Goal: Share content

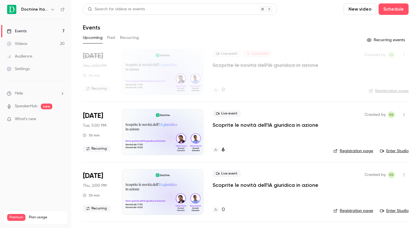
click at [52, 11] on icon "button" at bounding box center [52, 9] width 5 height 5
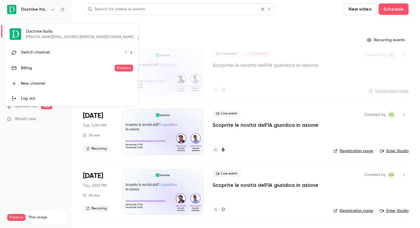
click at [48, 51] on span "Switch channel" at bounding box center [35, 52] width 29 height 6
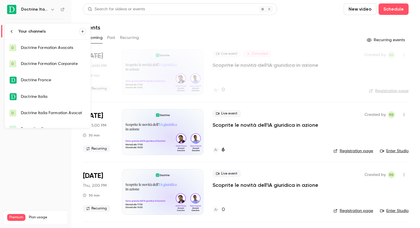
click at [58, 109] on link "D Doctrine Italia Formation Avocat" at bounding box center [48, 113] width 86 height 16
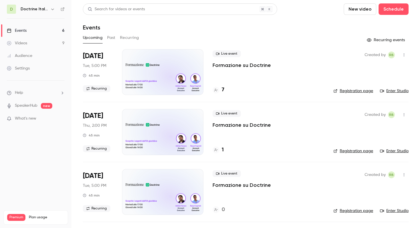
click at [53, 8] on icon "button" at bounding box center [52, 9] width 5 height 5
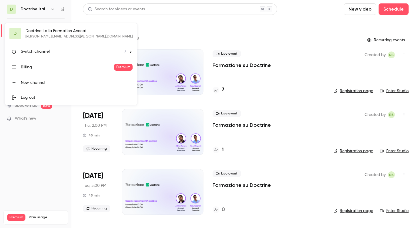
click at [46, 50] on span "Switch channel" at bounding box center [35, 52] width 29 height 6
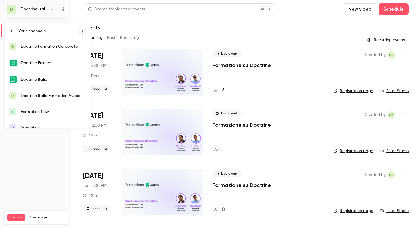
scroll to position [19, 0]
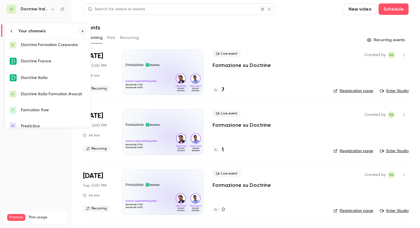
click at [64, 98] on link "D Doctrine Italia Formation Avocat" at bounding box center [48, 94] width 86 height 16
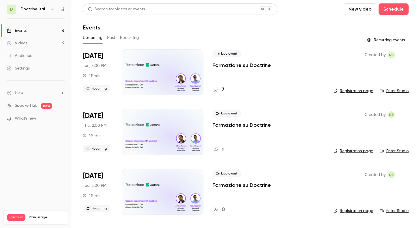
click at [56, 10] on div "D Doctrine Italia Formation Avocat" at bounding box center [36, 9] width 58 height 9
click at [53, 9] on icon "button" at bounding box center [52, 9] width 3 height 1
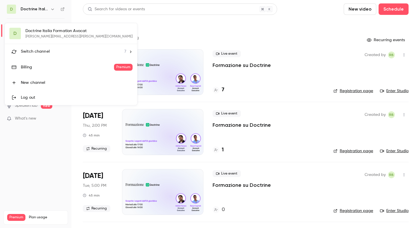
click at [53, 53] on div "Switch channel 7" at bounding box center [73, 52] width 105 height 6
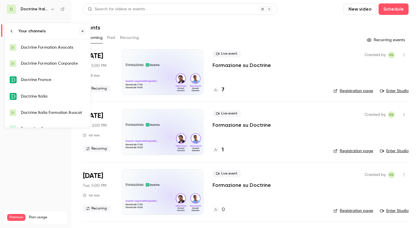
click at [57, 97] on div "Doctrine Italia" at bounding box center [53, 96] width 65 height 6
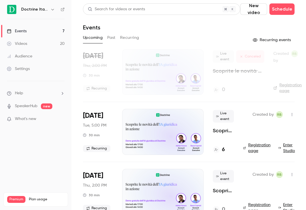
click at [292, 115] on icon "button" at bounding box center [291, 115] width 5 height 4
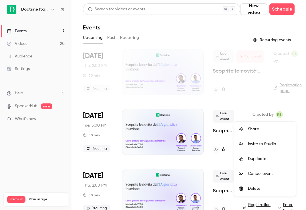
click at [269, 129] on div "Share" at bounding box center [269, 129] width 43 height 6
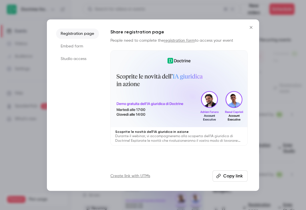
click at [233, 175] on button "Copy link" at bounding box center [229, 175] width 35 height 11
